Goal: Information Seeking & Learning: Find specific fact

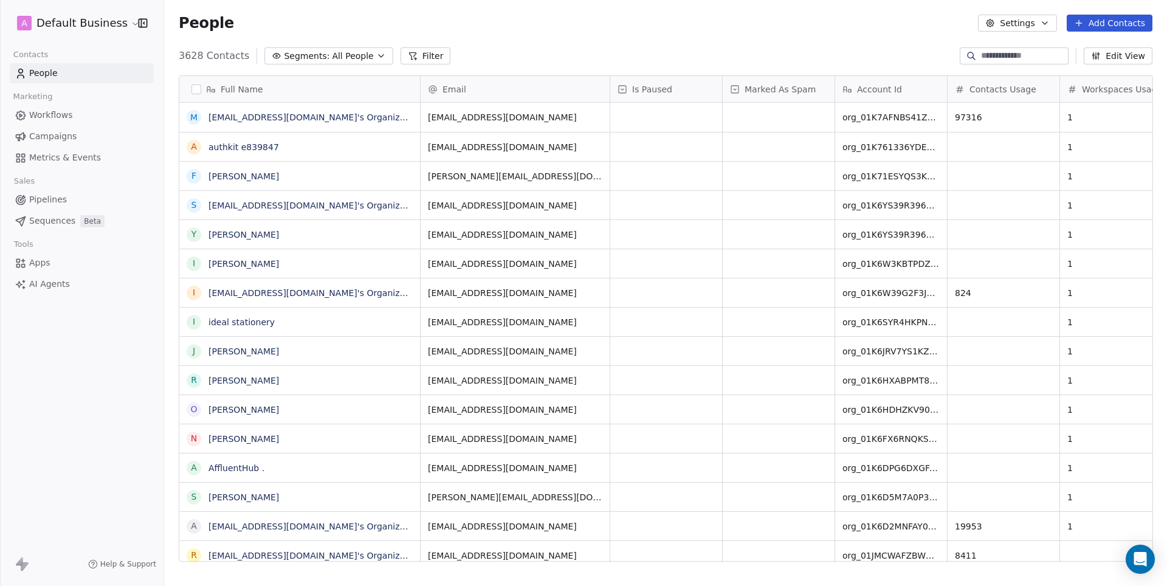
scroll to position [516, 1003]
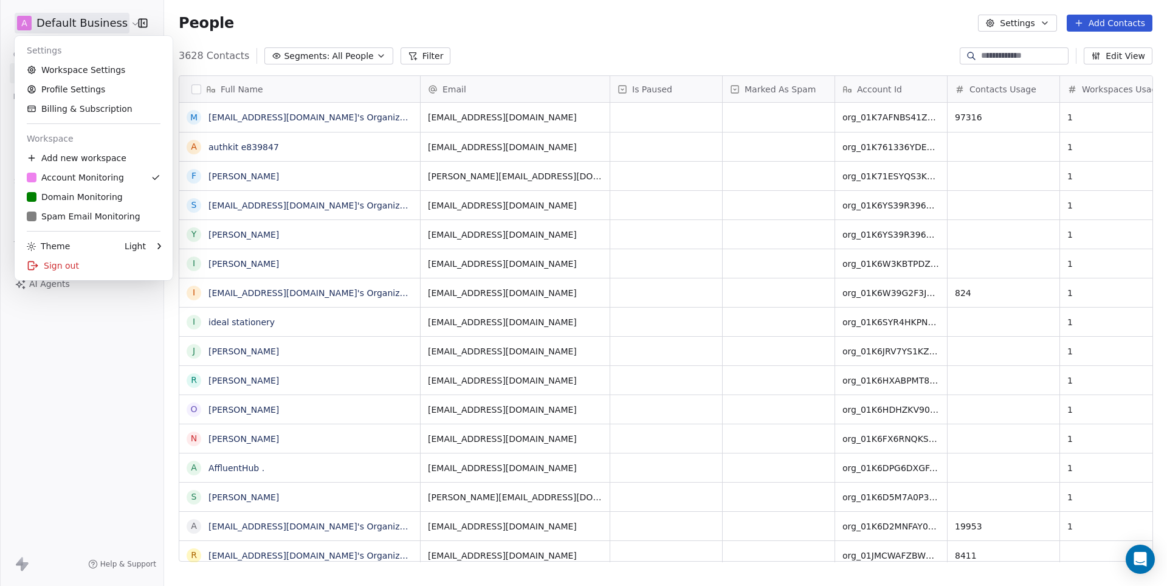
click at [86, 15] on html "A Default Business Contacts People Marketing Workflows Campaigns Metrics & Even…" at bounding box center [583, 293] width 1167 height 586
click at [60, 197] on div "D Domain Monitoring" at bounding box center [75, 197] width 96 height 12
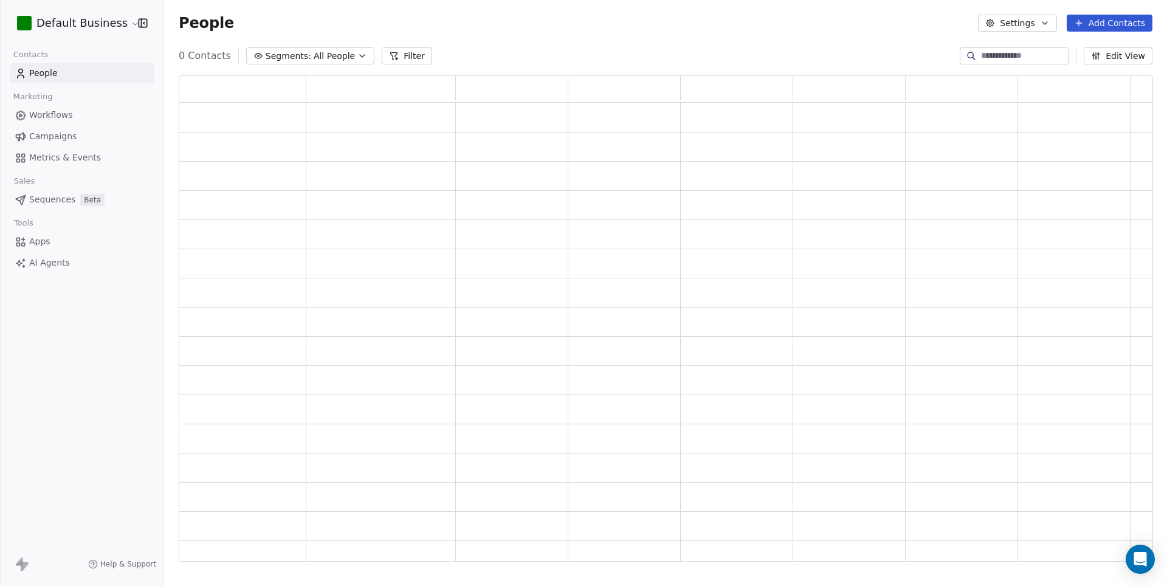
scroll to position [1, 1]
click at [1005, 61] on input at bounding box center [1023, 56] width 85 height 12
paste input "**********"
type input "**********"
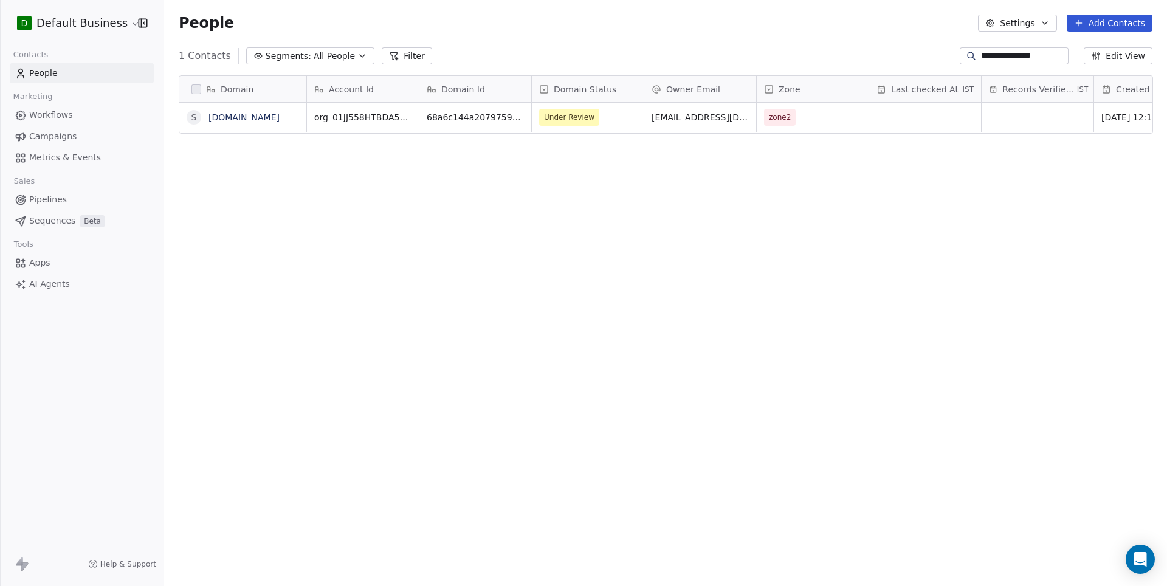
scroll to position [516, 1003]
click at [264, 117] on link "[DOMAIN_NAME]" at bounding box center [244, 117] width 71 height 10
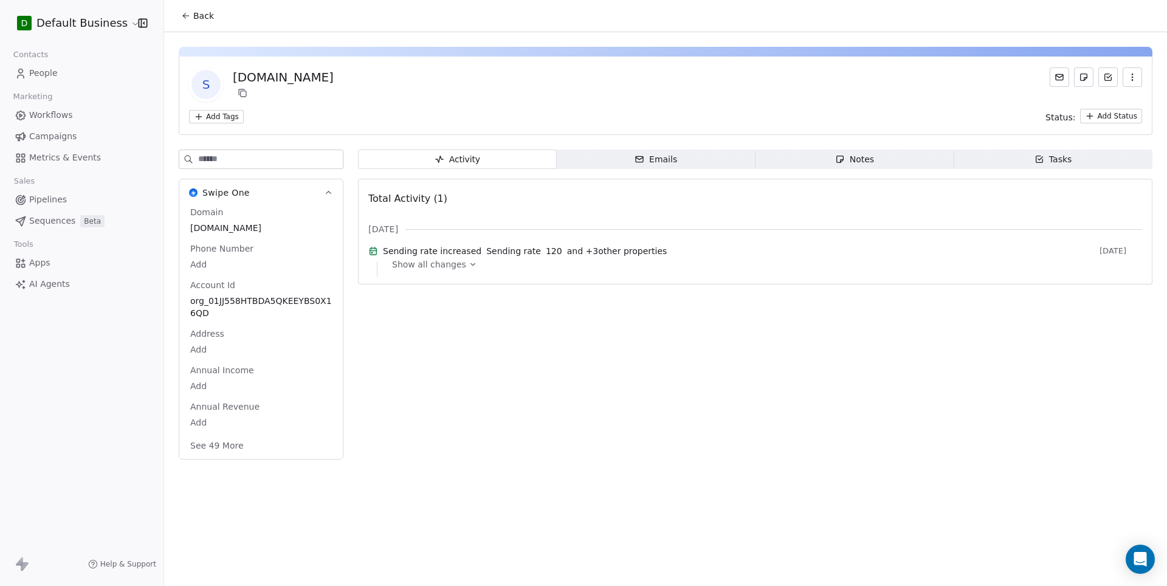
click at [235, 448] on button "See 49 More" at bounding box center [217, 446] width 68 height 22
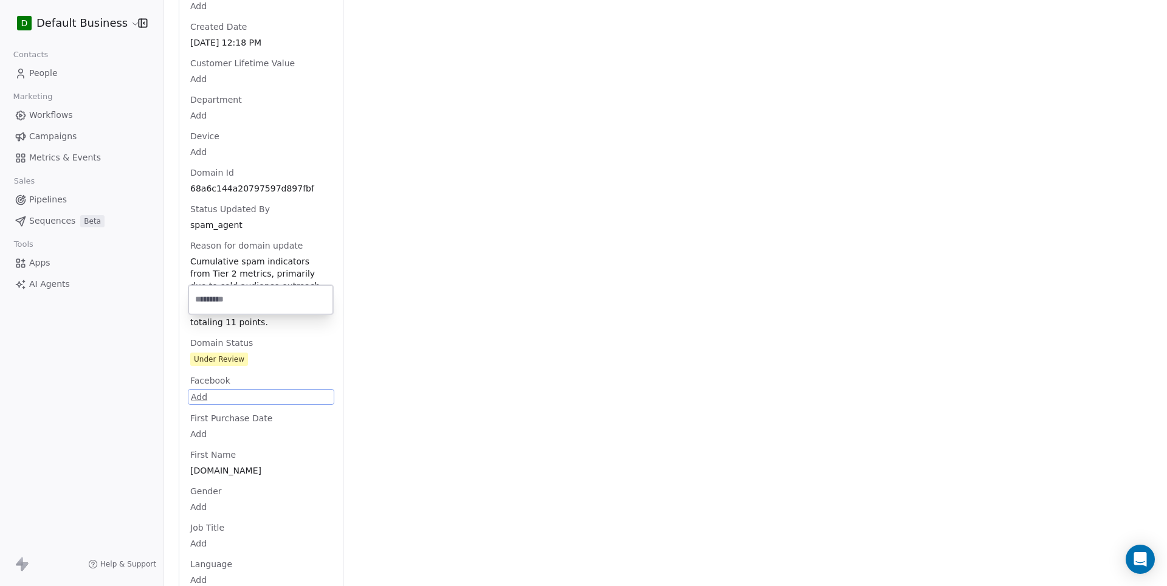
click at [249, 398] on html "D Default Business Contacts People Marketing Workflows Campaigns Metrics & Even…" at bounding box center [583, 293] width 1167 height 586
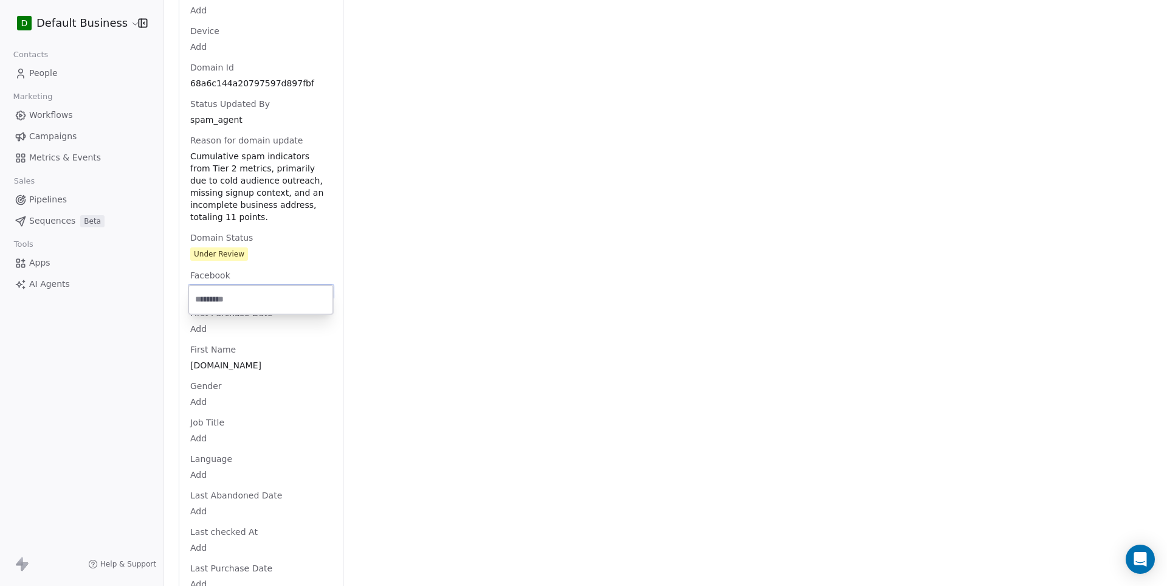
click at [268, 193] on html "D Default Business Contacts People Marketing Workflows Campaigns Metrics & Even…" at bounding box center [583, 293] width 1167 height 586
click at [268, 193] on div "Domain [DOMAIN_NAME] Phone Number Add Account Id org_01JJ558HTBDA5QKEEYBS0X16QD…" at bounding box center [261, 510] width 147 height 2089
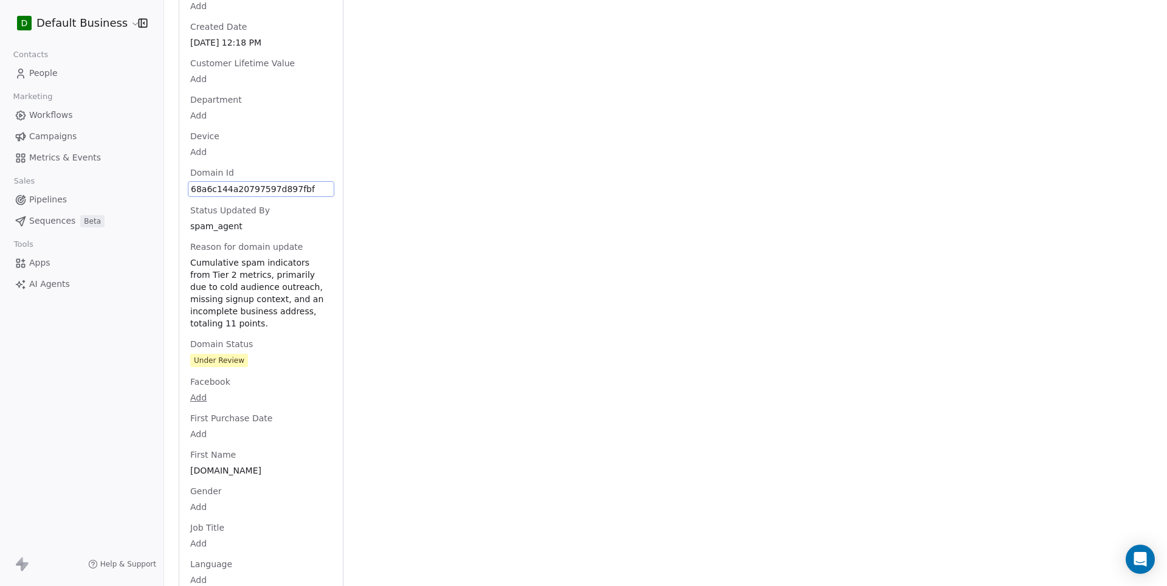
click at [258, 380] on div "Facebook Add" at bounding box center [261, 390] width 147 height 29
click at [288, 300] on span "Cumulative spam indicators from Tier 2 metrics, primarily due to cold audience …" at bounding box center [261, 292] width 140 height 73
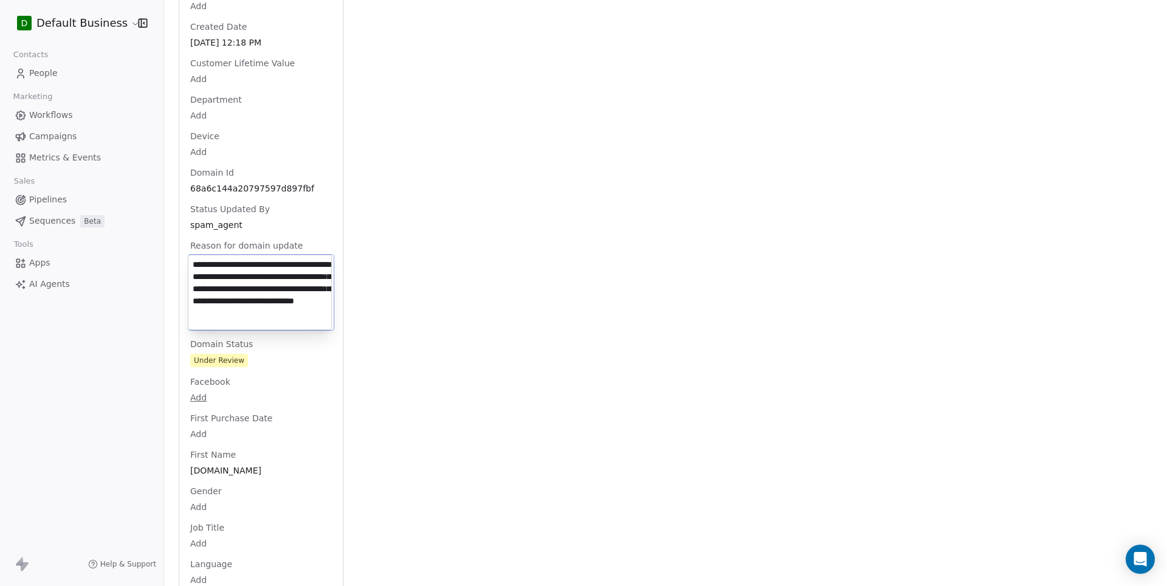
scroll to position [5, 0]
click at [288, 300] on textarea "**********" at bounding box center [259, 292] width 143 height 74
click at [312, 317] on textarea "**********" at bounding box center [259, 292] width 143 height 74
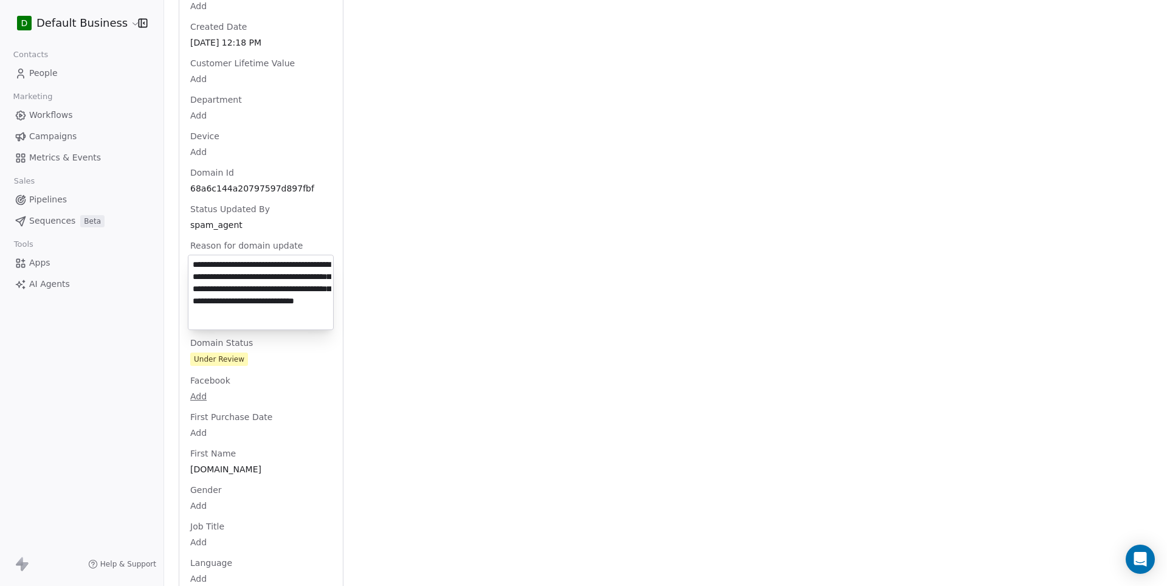
click at [100, 18] on html "D Default Business Contacts People Marketing Workflows Campaigns Metrics & Even…" at bounding box center [583, 293] width 1167 height 586
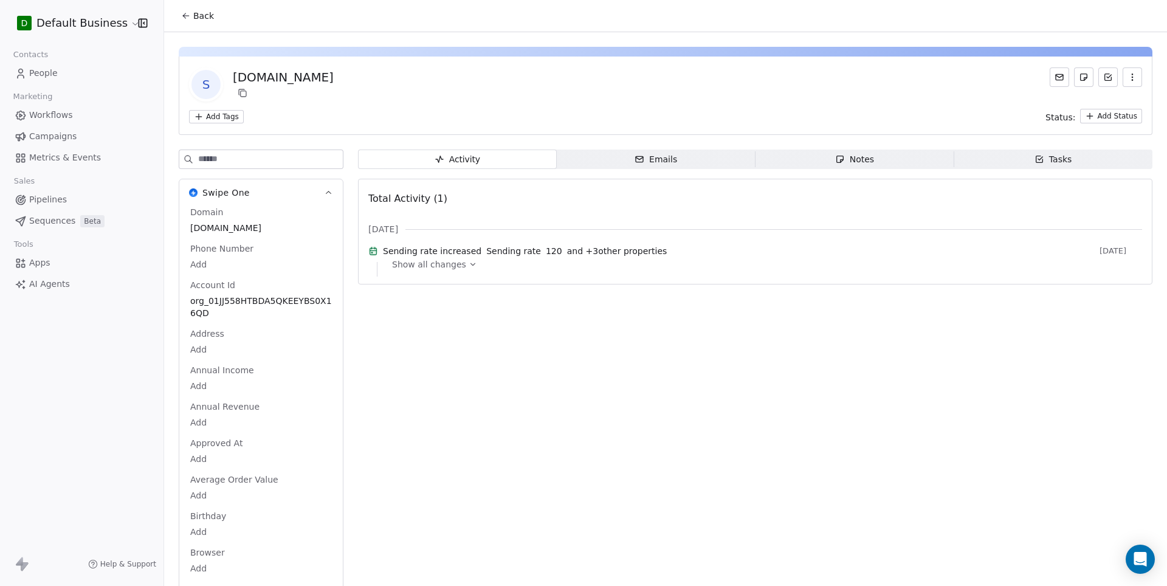
scroll to position [0, 0]
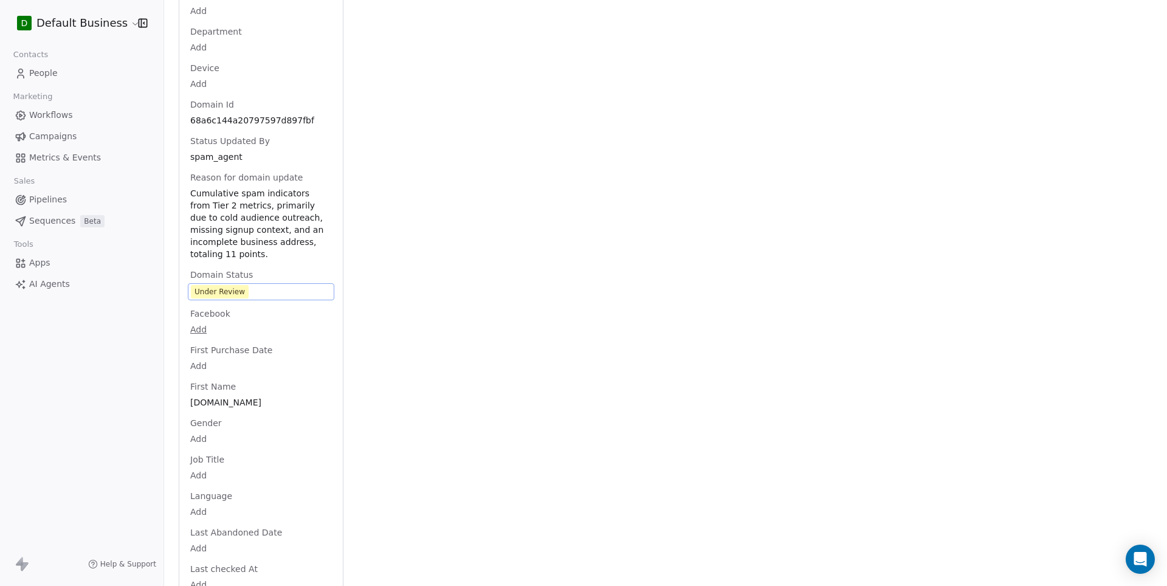
click at [275, 298] on span "Under Review" at bounding box center [261, 291] width 140 height 13
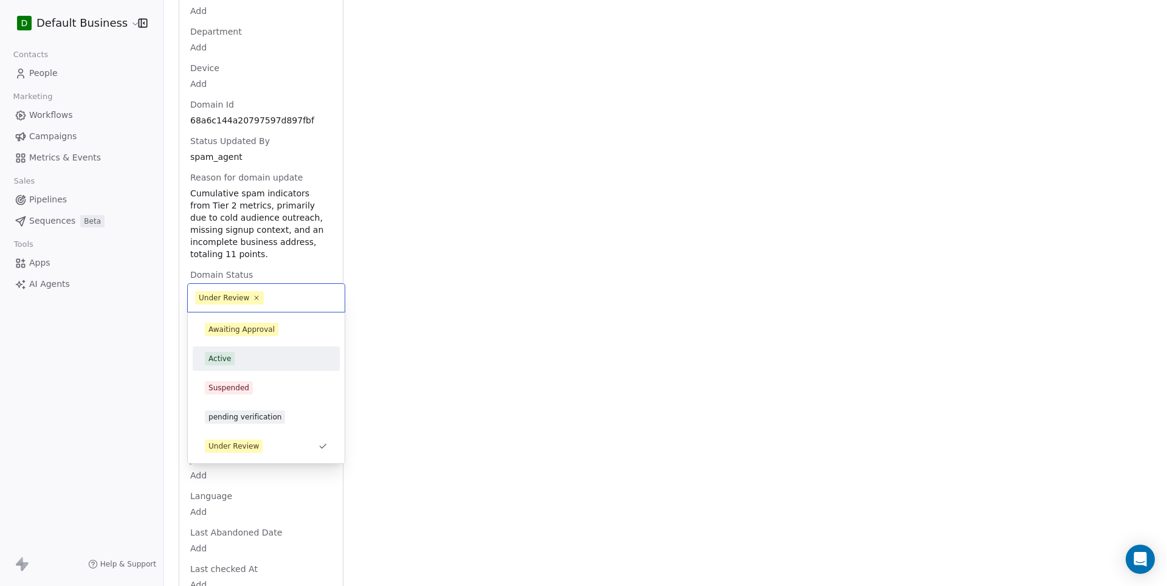
click at [246, 368] on div "Active" at bounding box center [266, 358] width 137 height 19
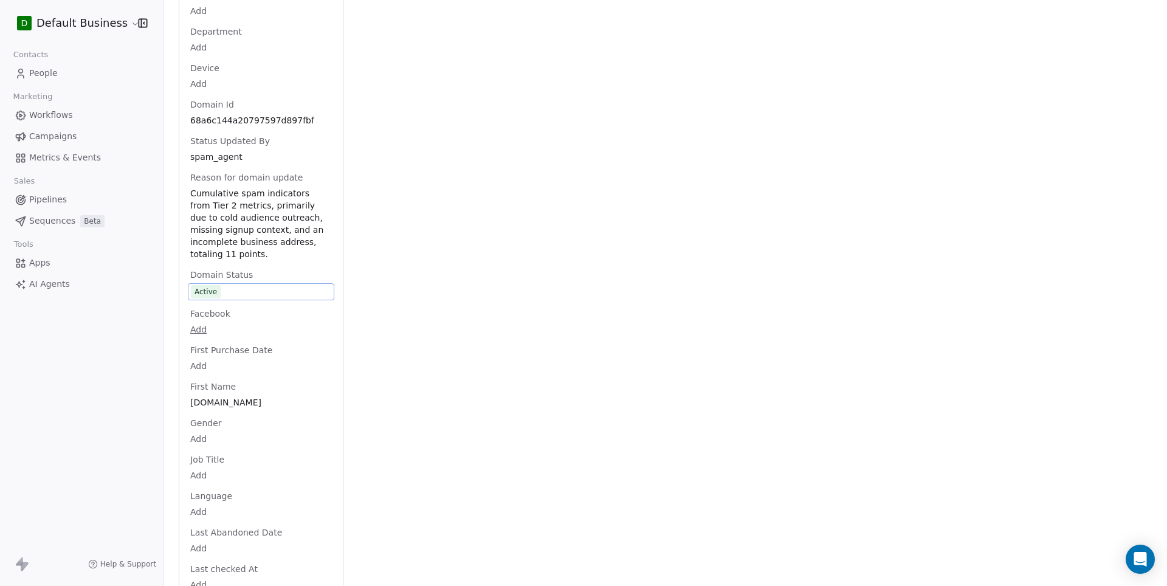
click at [432, 323] on div "Activity Activity Emails Emails Notes Notes Tasks Tasks Total Activity (1) [DAT…" at bounding box center [755, 526] width 795 height 2160
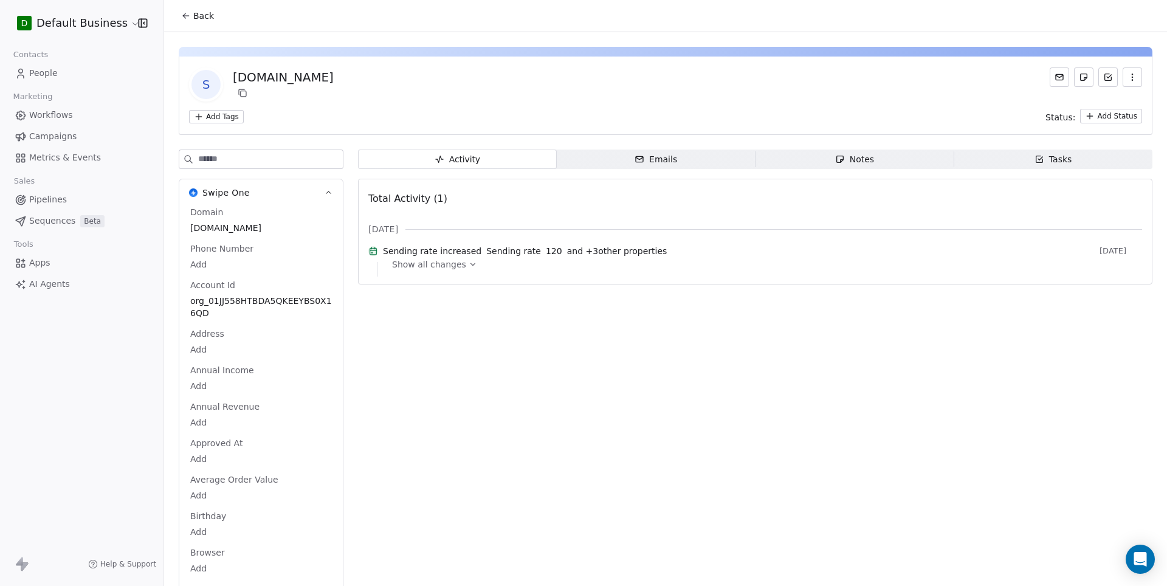
scroll to position [0, 0]
